Goal: Information Seeking & Learning: Learn about a topic

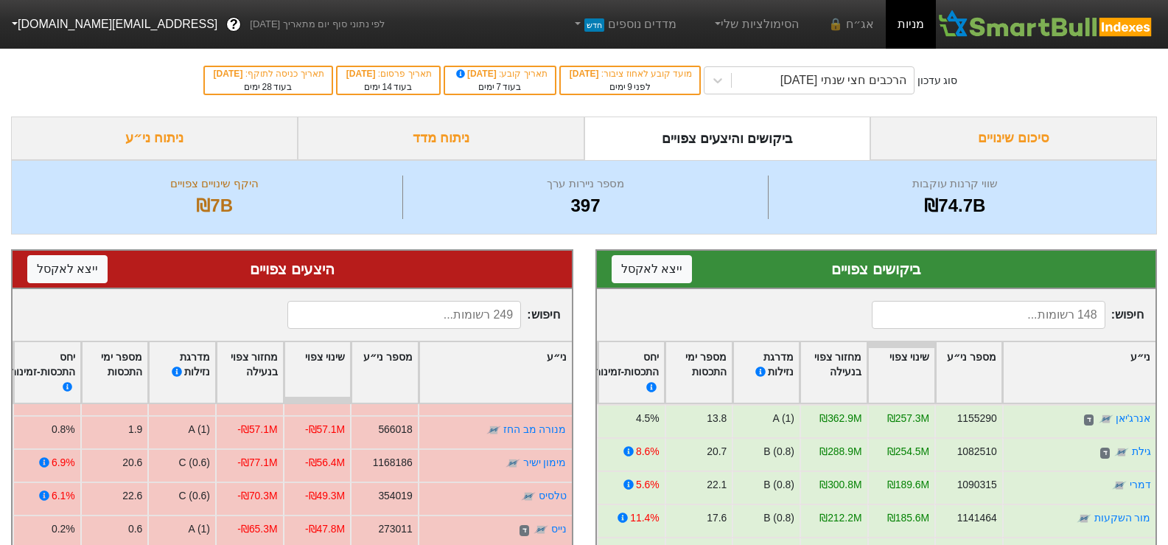
click at [189, 131] on div "ניתוח ני״ע" at bounding box center [154, 137] width 287 height 43
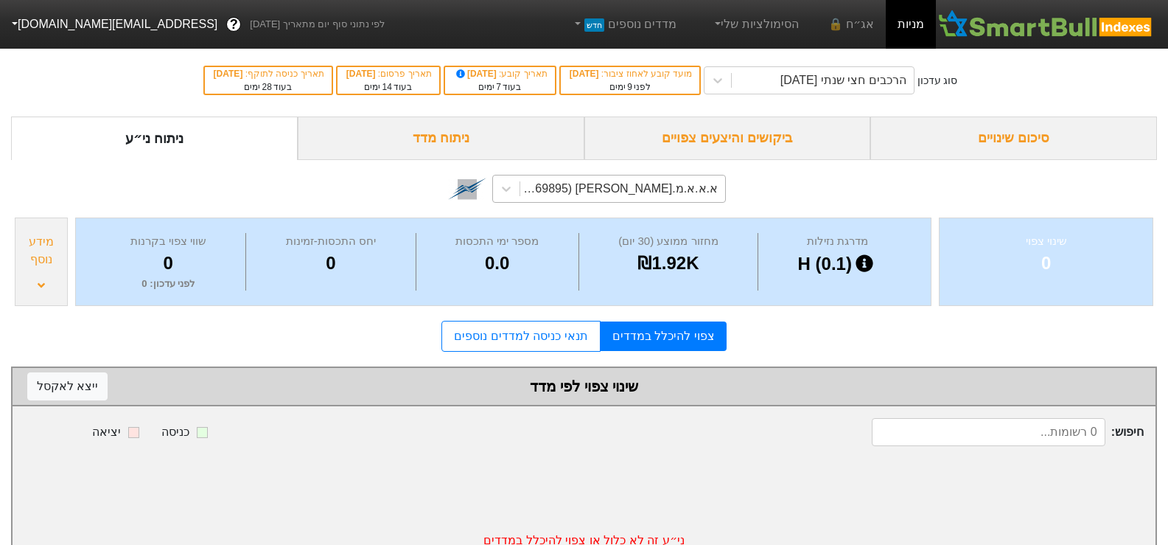
click at [685, 181] on div "א.א.א.מ.[PERSON_NAME] (1169895)" at bounding box center [618, 189] width 199 height 18
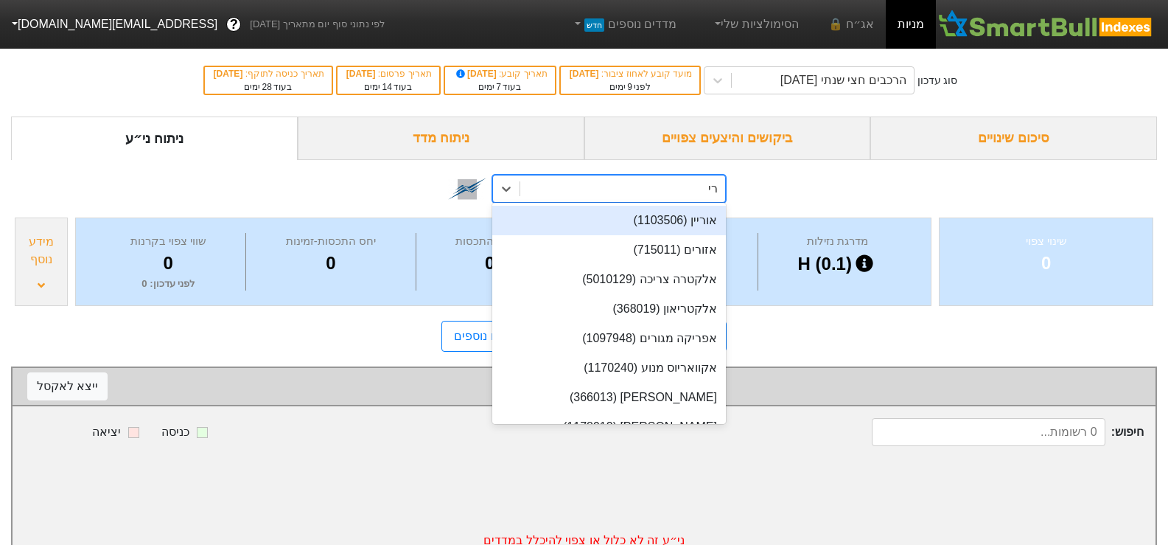
type input "רימון"
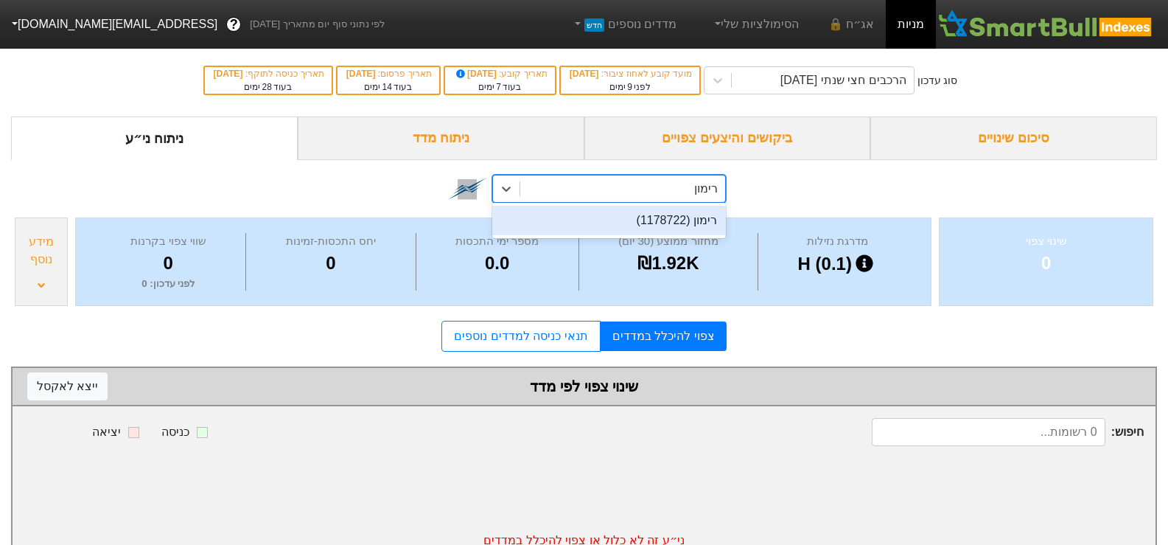
click at [671, 225] on div "רימון (1178722)" at bounding box center [609, 220] width 234 height 29
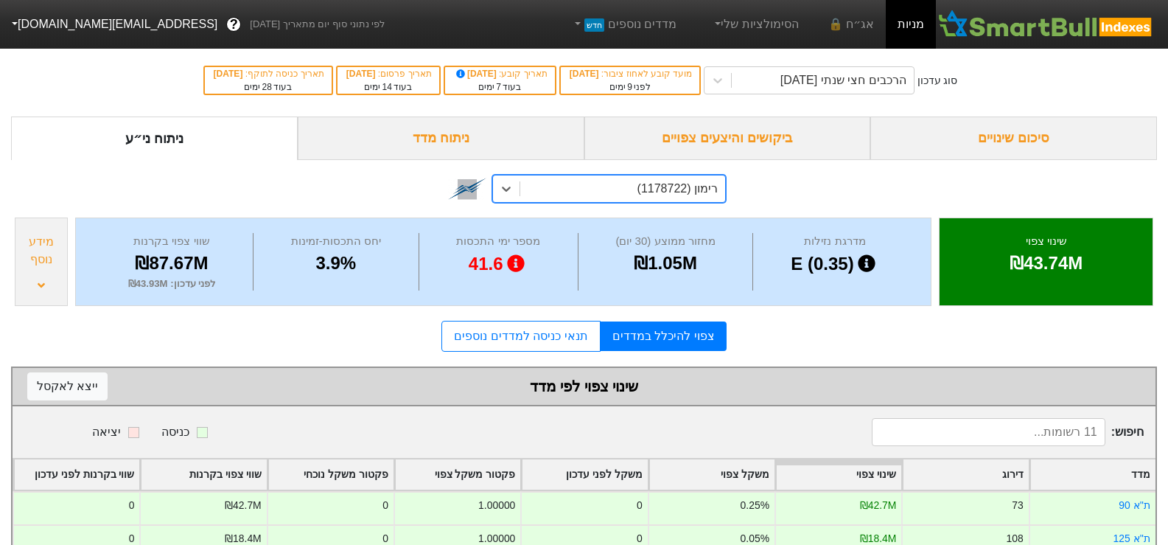
click at [1033, 134] on div "סיכום שינויים" at bounding box center [1013, 137] width 287 height 43
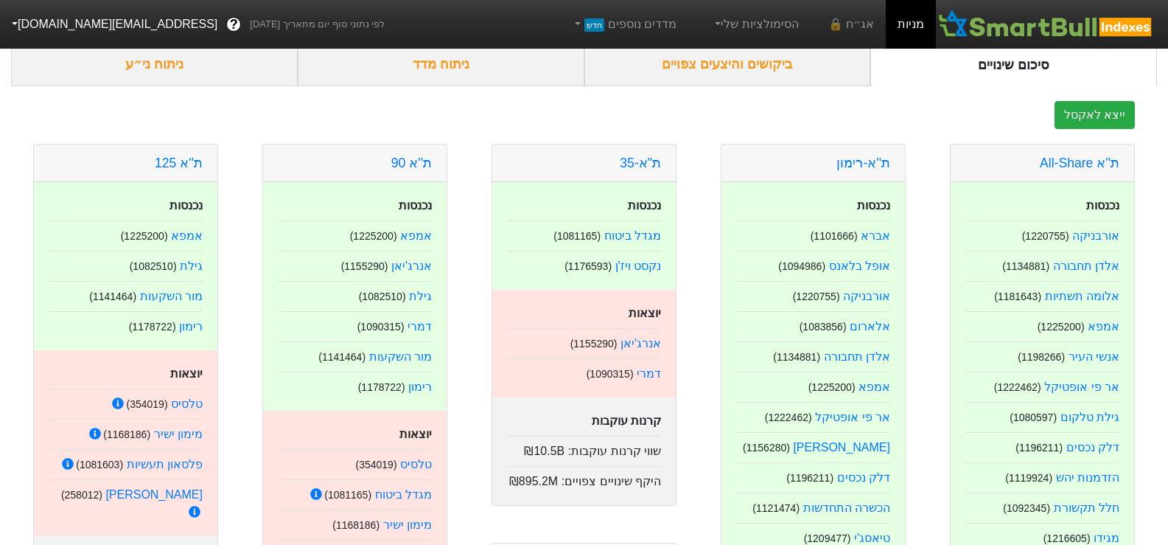
scroll to position [147, 0]
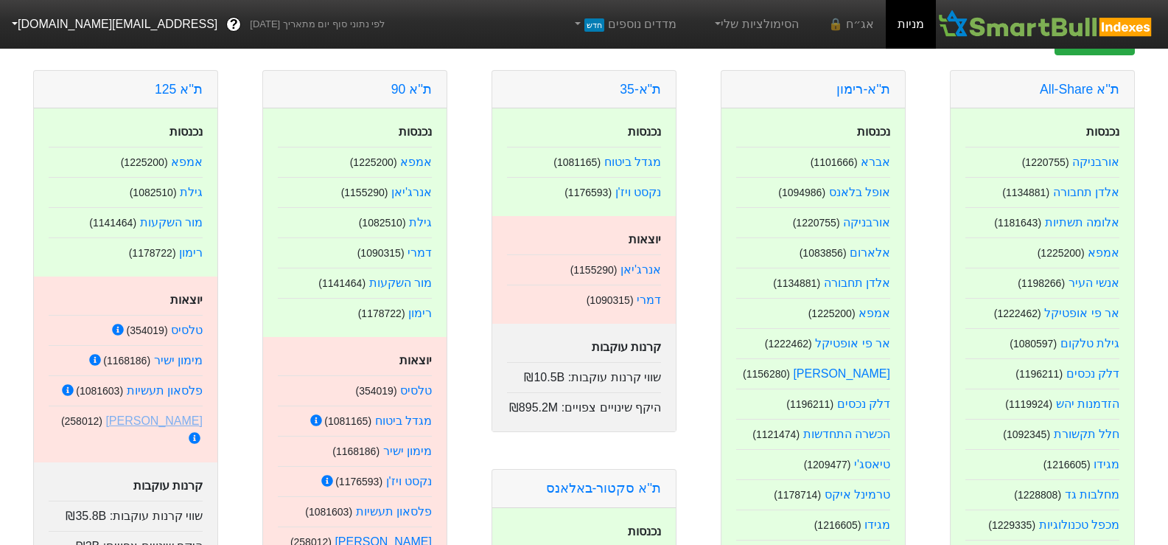
click at [189, 422] on link "[PERSON_NAME]" at bounding box center [153, 420] width 97 height 13
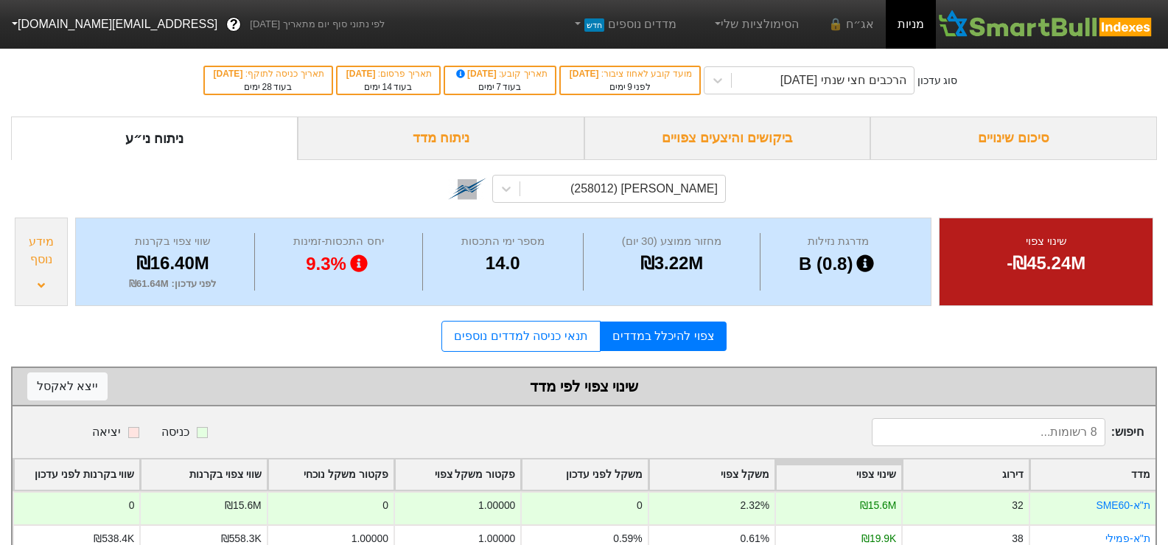
click at [1008, 141] on div "סיכום שינויים" at bounding box center [1013, 137] width 287 height 43
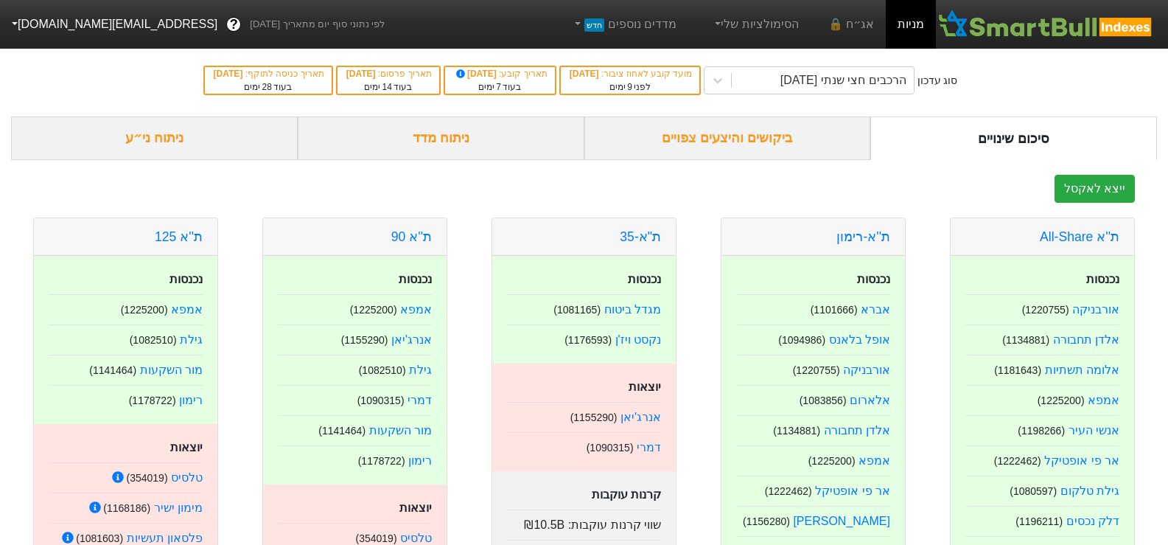
scroll to position [147, 0]
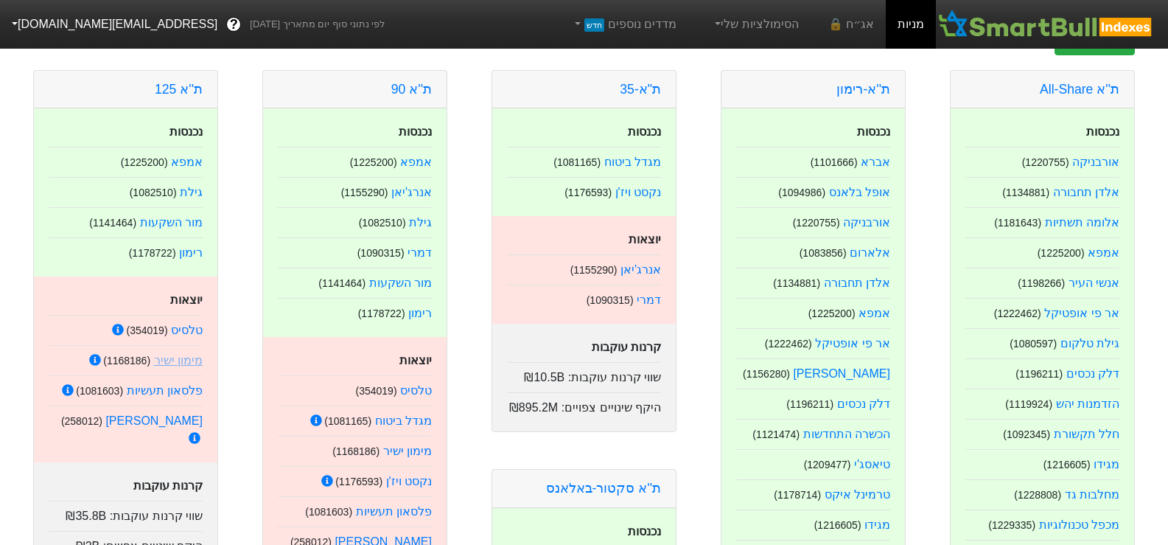
click at [186, 362] on link "מימון ישיר" at bounding box center [178, 360] width 49 height 13
